Goal: Check status: Check status

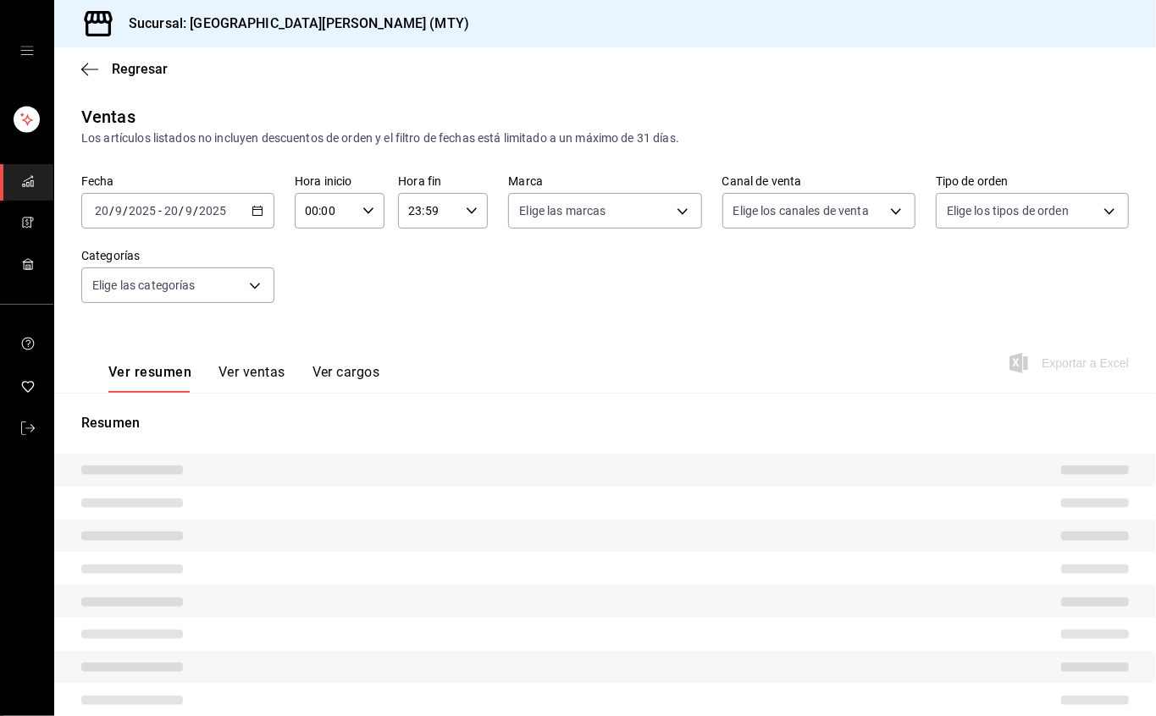
type input "17:59"
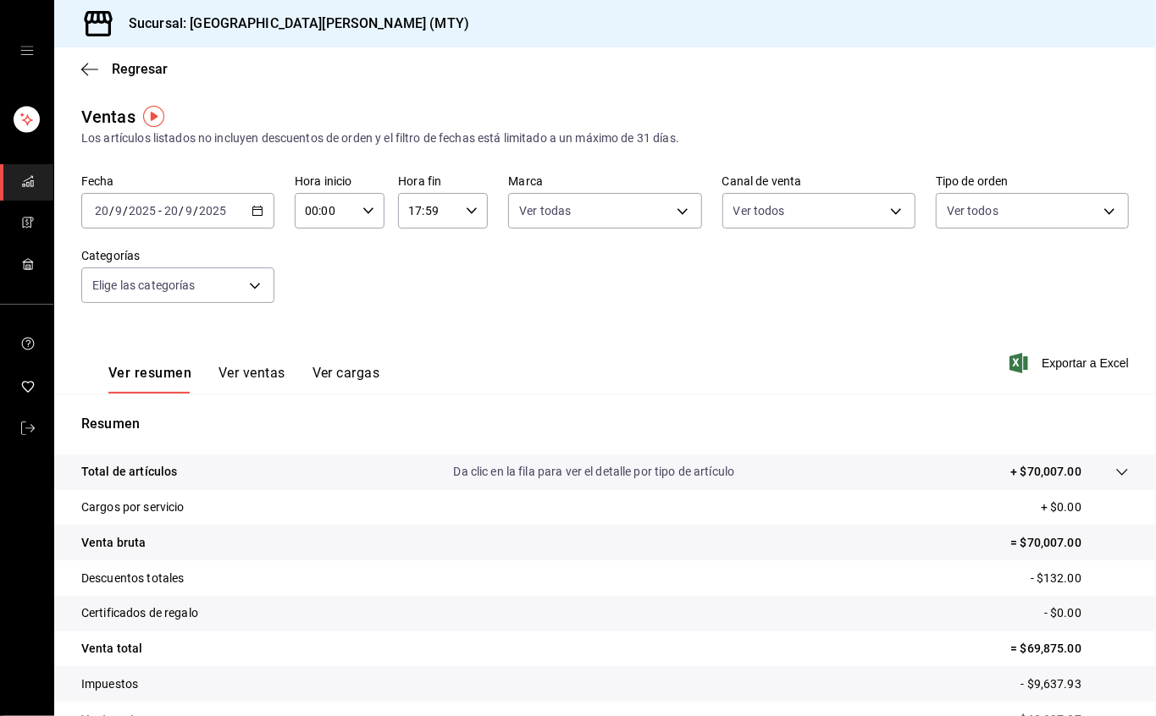
click at [136, 59] on div "Regresar" at bounding box center [605, 68] width 1102 height 43
click at [136, 68] on font "Regresar" at bounding box center [140, 69] width 56 height 16
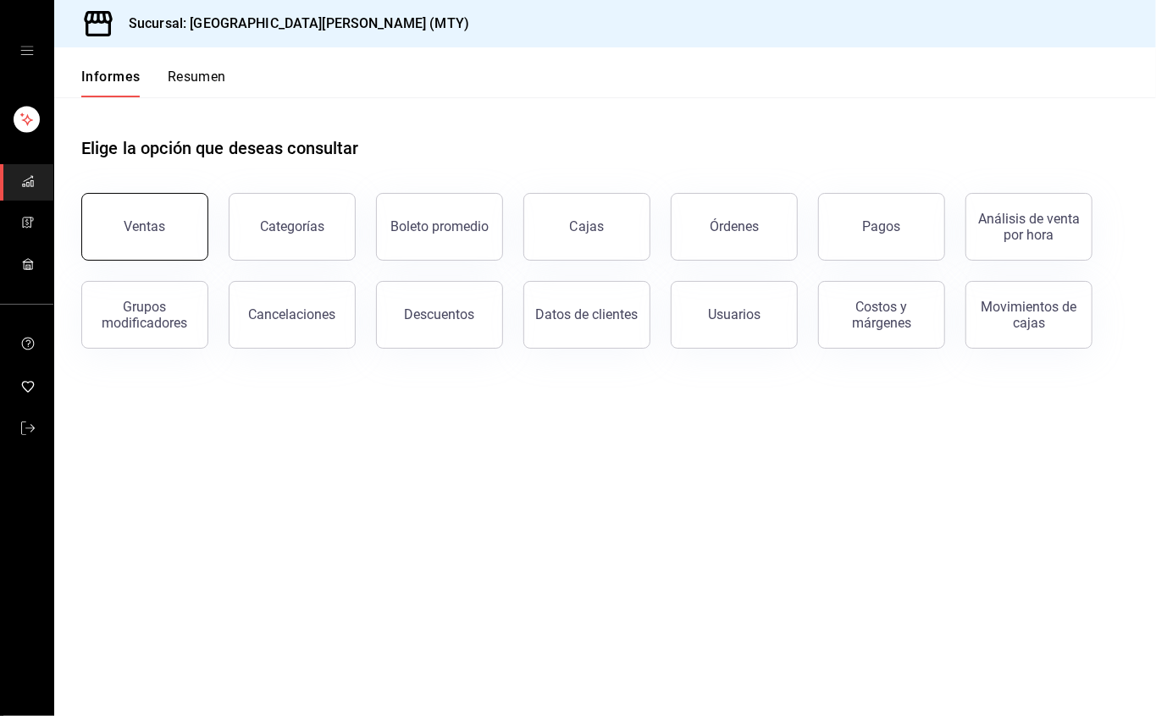
click at [113, 218] on button "Ventas" at bounding box center [144, 227] width 127 height 68
